Goal: Information Seeking & Learning: Learn about a topic

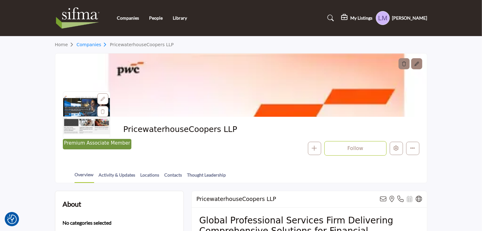
click at [92, 44] on link "Companies" at bounding box center [92, 44] width 33 height 5
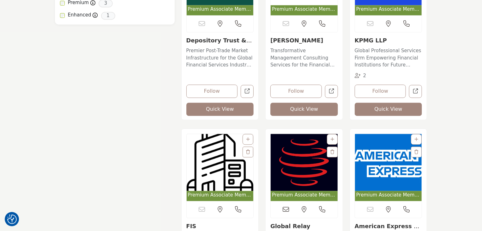
scroll to position [663, 0]
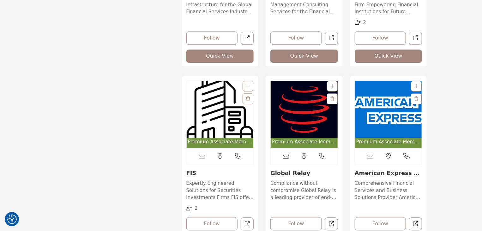
drag, startPoint x: 196, startPoint y: 172, endPoint x: 179, endPoint y: 172, distance: 16.4
click at [179, 172] on div "Florida, USA 2" at bounding box center [220, 166] width 84 height 183
copy link "FIS"
click at [213, 111] on img "Open Listing in new tab" at bounding box center [220, 109] width 67 height 57
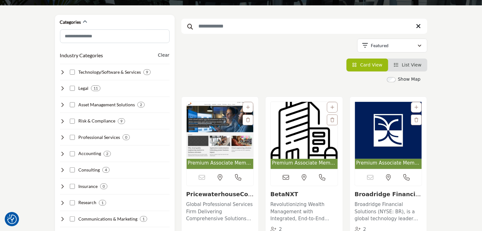
scroll to position [158, 0]
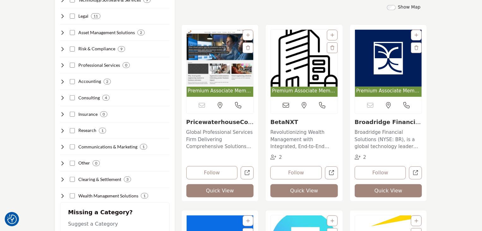
drag, startPoint x: 300, startPoint y: 121, endPoint x: 270, endPoint y: 120, distance: 29.7
click at [270, 120] on div "Premium Associate Member New York, USA 2 Quick View" at bounding box center [304, 113] width 77 height 176
copy link "BetaNXT"
click at [312, 60] on img "Open Listing in new tab" at bounding box center [304, 58] width 67 height 57
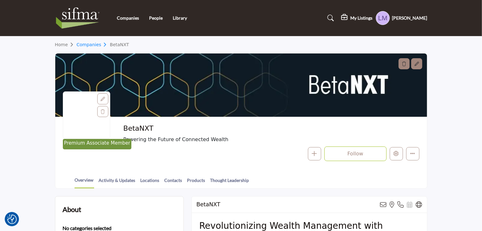
click at [86, 44] on link "Companies" at bounding box center [92, 44] width 33 height 5
